Goal: Find specific page/section: Find specific page/section

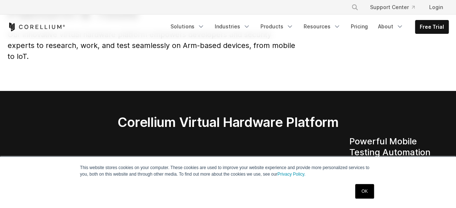
scroll to position [131, 0]
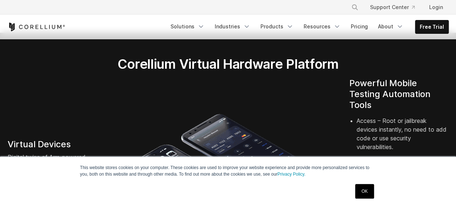
click at [369, 189] on link "OK" at bounding box center [364, 191] width 19 height 15
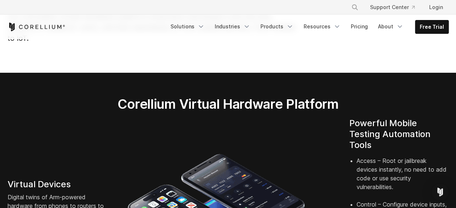
scroll to position [149, 0]
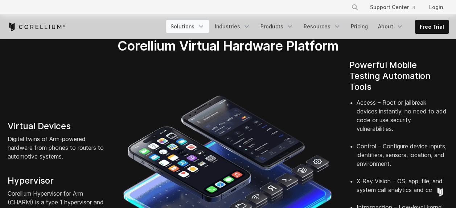
click at [205, 27] on icon "Navigation Menu" at bounding box center [200, 26] width 7 height 7
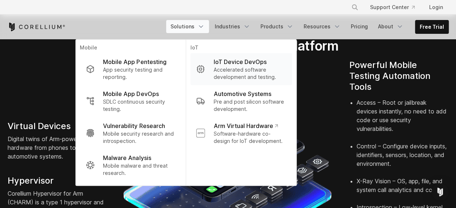
click at [240, 61] on p "IoT Device DevOps" at bounding box center [239, 61] width 53 height 9
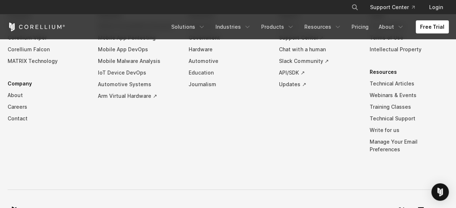
scroll to position [2086, 0]
